Goal: Navigation & Orientation: Find specific page/section

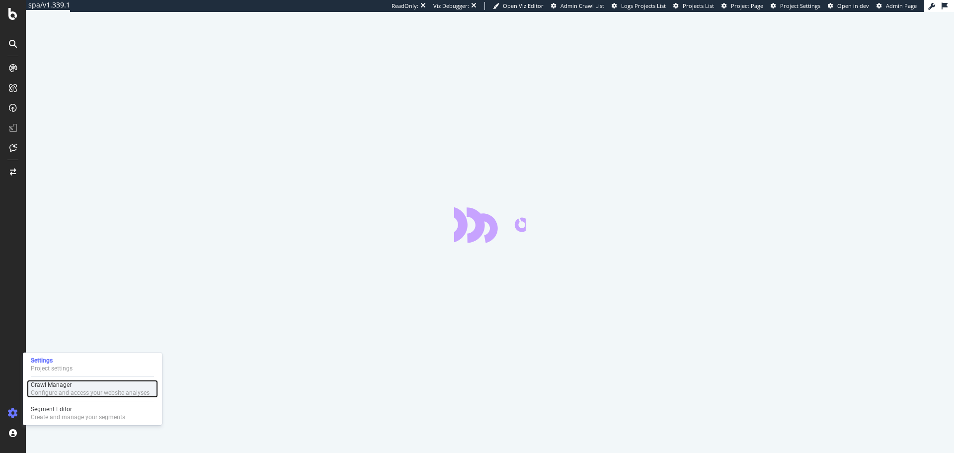
drag, startPoint x: 60, startPoint y: 392, endPoint x: 100, endPoint y: 393, distance: 40.2
click at [60, 392] on div "Configure and access your website analyses" at bounding box center [90, 392] width 119 height 8
